Goal: Task Accomplishment & Management: Manage account settings

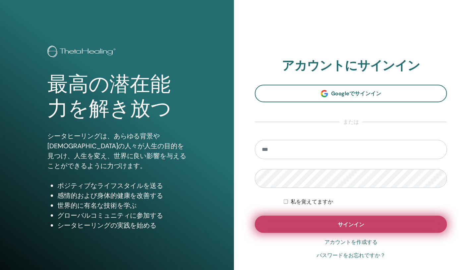
type input "**********"
click at [348, 222] on font "サインイン" at bounding box center [351, 224] width 27 height 7
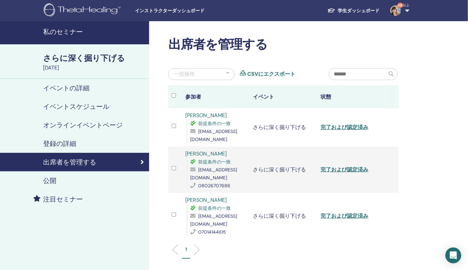
click at [65, 32] on font "私のセミナー" at bounding box center [63, 32] width 40 height 9
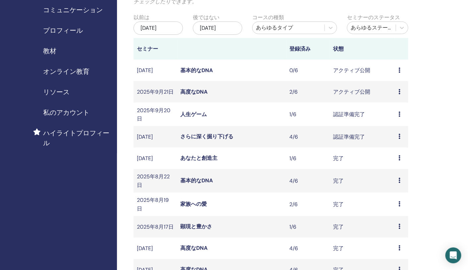
scroll to position [66, 0]
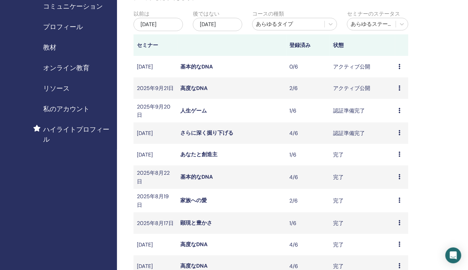
click at [398, 91] on icon at bounding box center [399, 87] width 2 height 5
click at [394, 124] on font "参加者" at bounding box center [392, 121] width 16 height 7
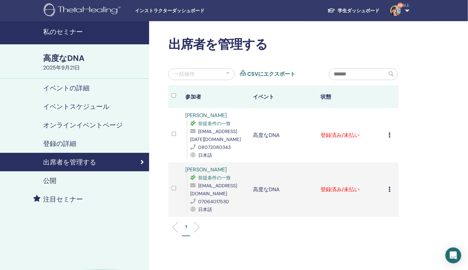
click at [389, 136] on icon at bounding box center [389, 135] width 2 height 5
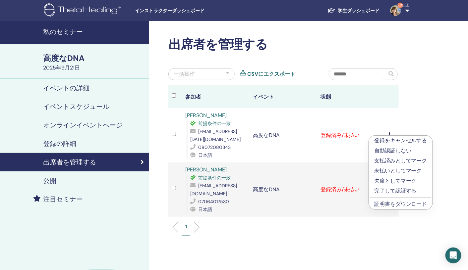
click at [389, 191] on font "完了して認証する" at bounding box center [395, 191] width 42 height 7
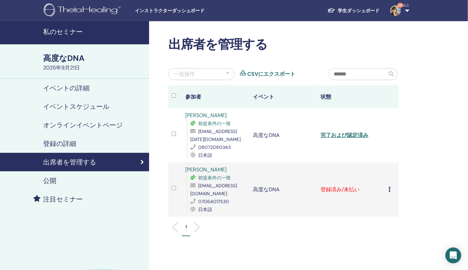
click at [389, 190] on icon at bounding box center [389, 189] width 2 height 5
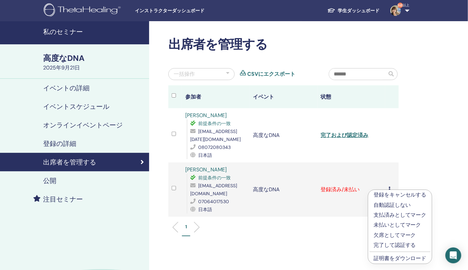
click at [380, 245] on font "完了して認証する" at bounding box center [394, 245] width 42 height 7
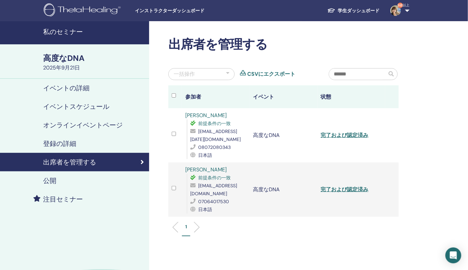
click at [427, 137] on div "出席者を管理する 一括操作 CSVにエクスポート 参加者 イベント 状態 [PERSON_NAME] 前提条件の一致 [PERSON_NAME][EMAIL_…" at bounding box center [305, 178] width 312 height 315
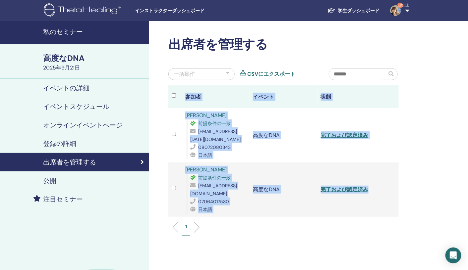
click at [427, 137] on div "出席者を管理する 一括操作 CSVにエクスポート 参加者 イベント 状態 [PERSON_NAME] 前提条件の一致 [PERSON_NAME][EMAIL_…" at bounding box center [305, 178] width 312 height 315
